Goal: Transaction & Acquisition: Purchase product/service

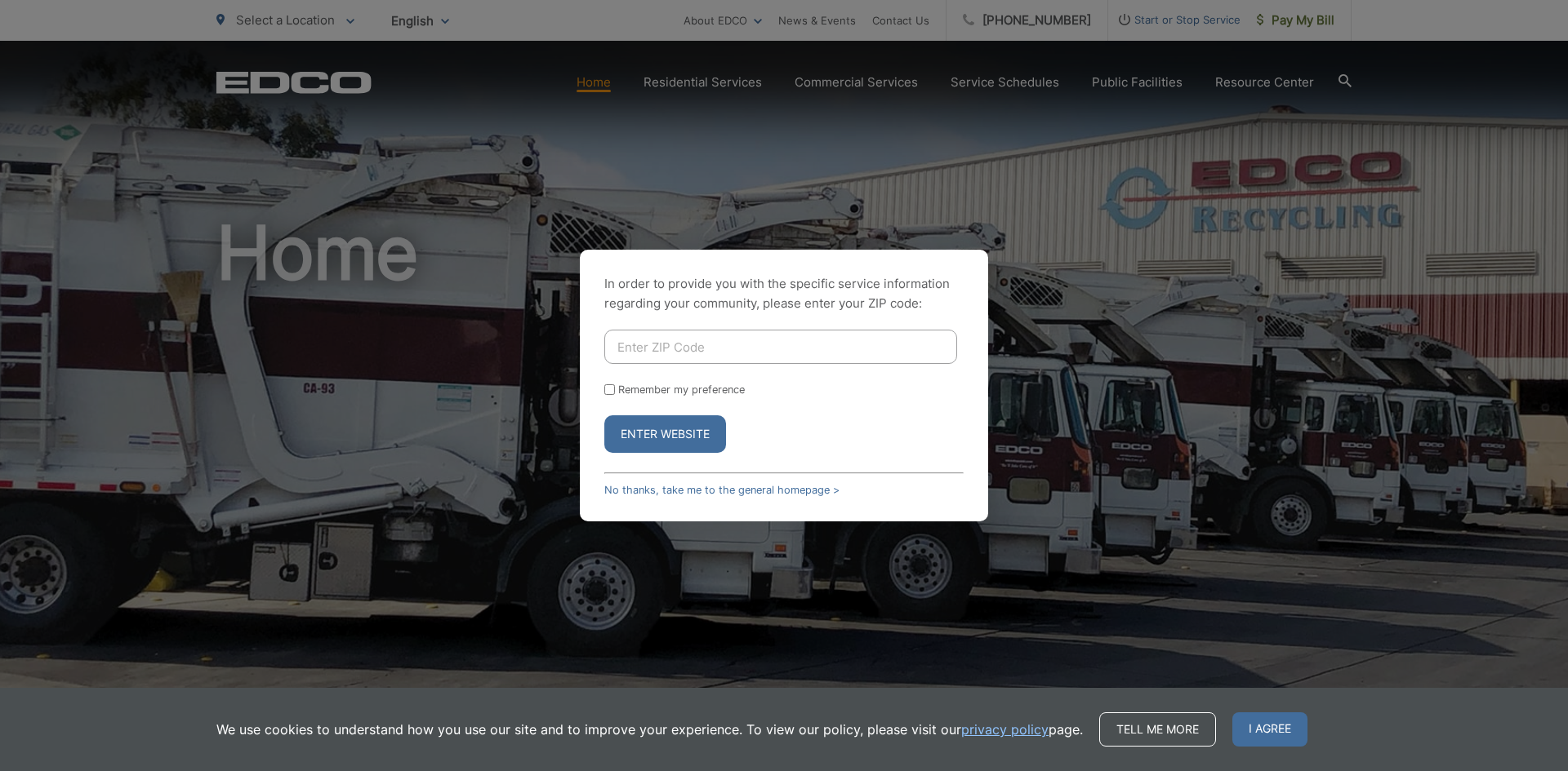
click at [751, 342] on input "Enter ZIP Code" at bounding box center [780, 347] width 353 height 34
type input "92021"
click at [657, 388] on label "Remember my preference" at bounding box center [681, 390] width 126 height 13
click at [614, 388] on input "Remember my preference" at bounding box center [610, 390] width 11 height 11
checkbox input "true"
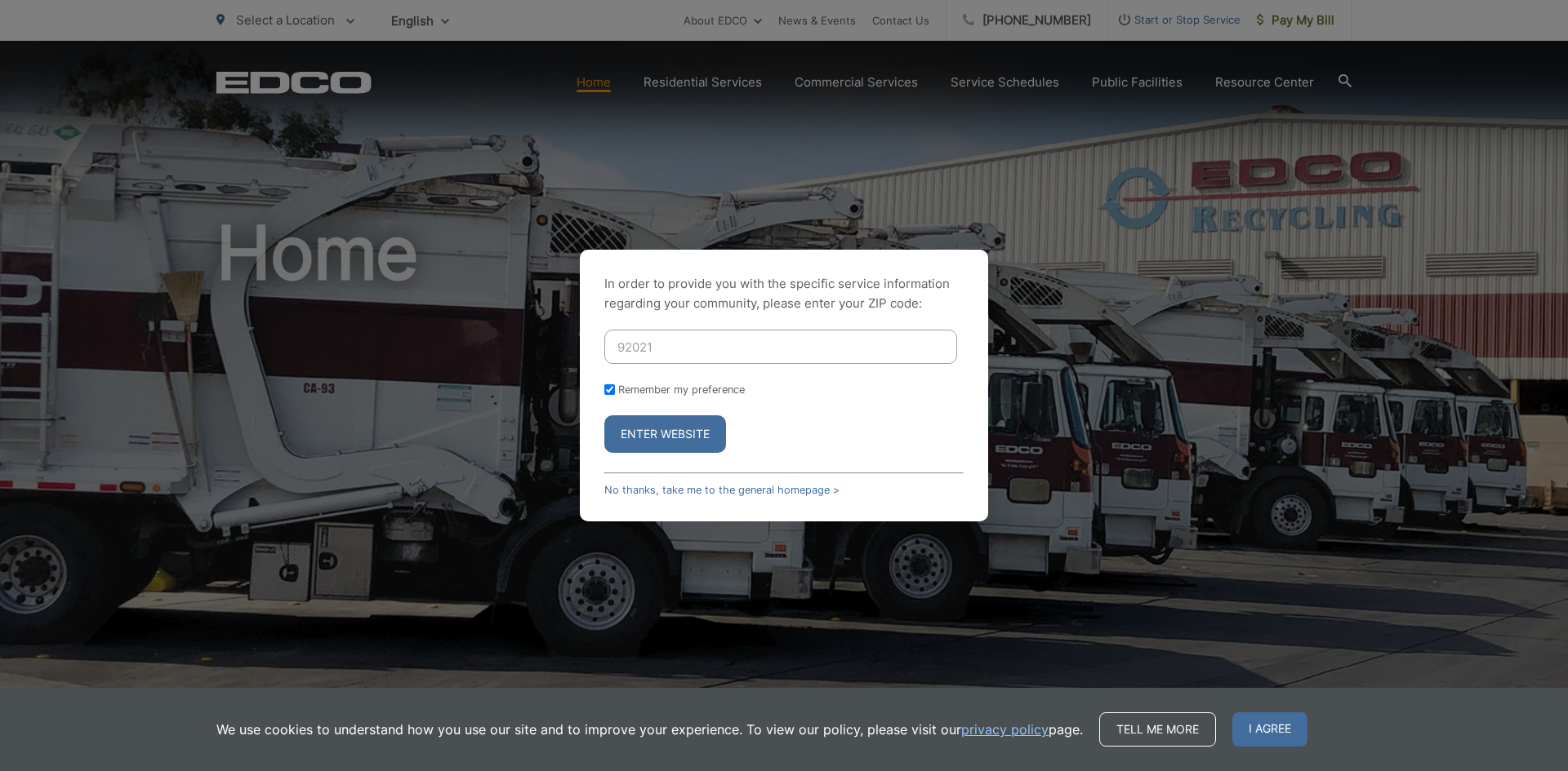
checkbox input "true"
click at [650, 432] on button "Enter Website" at bounding box center [665, 435] width 122 height 38
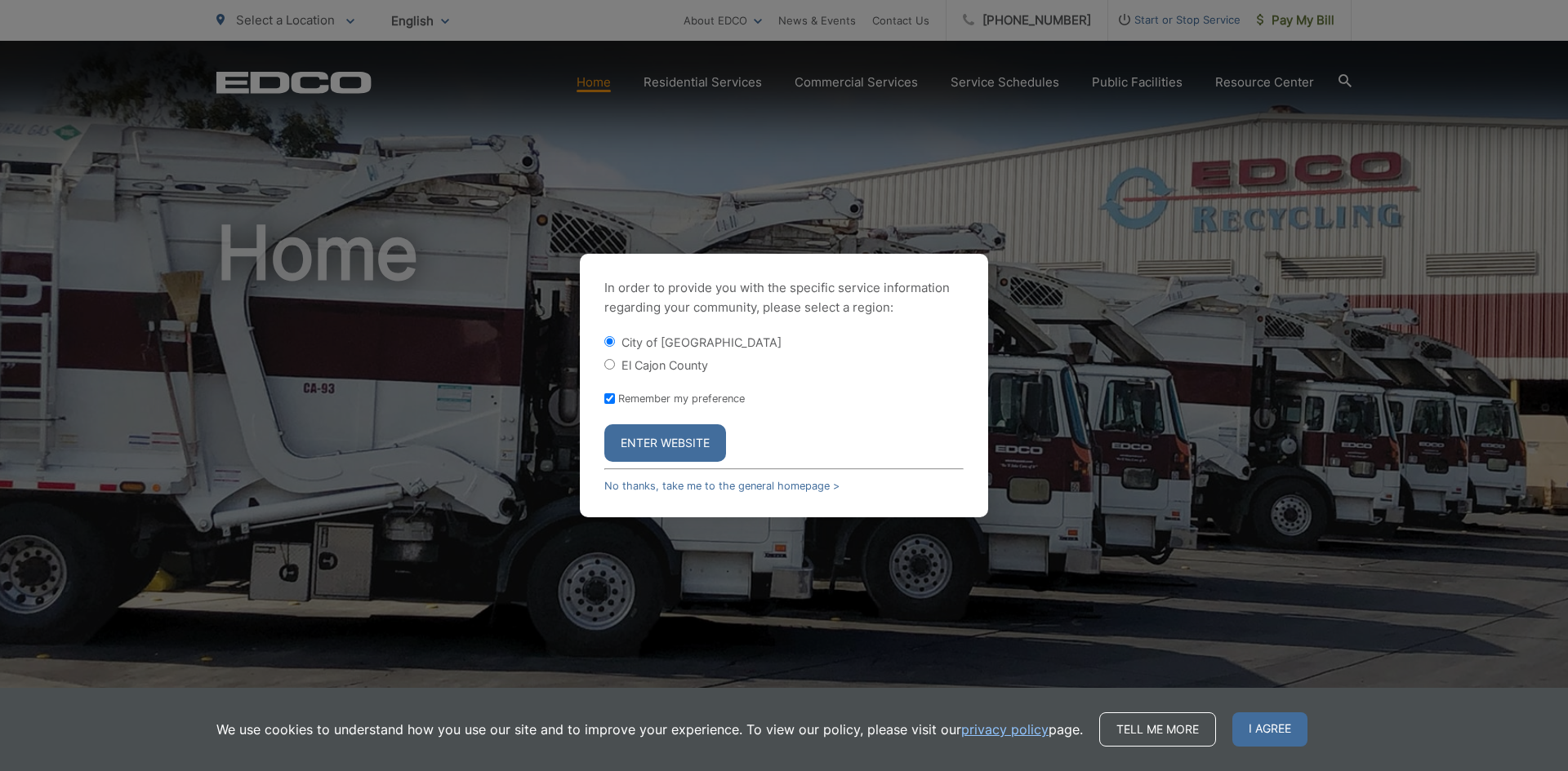
click at [675, 443] on button "Enter Website" at bounding box center [665, 444] width 122 height 38
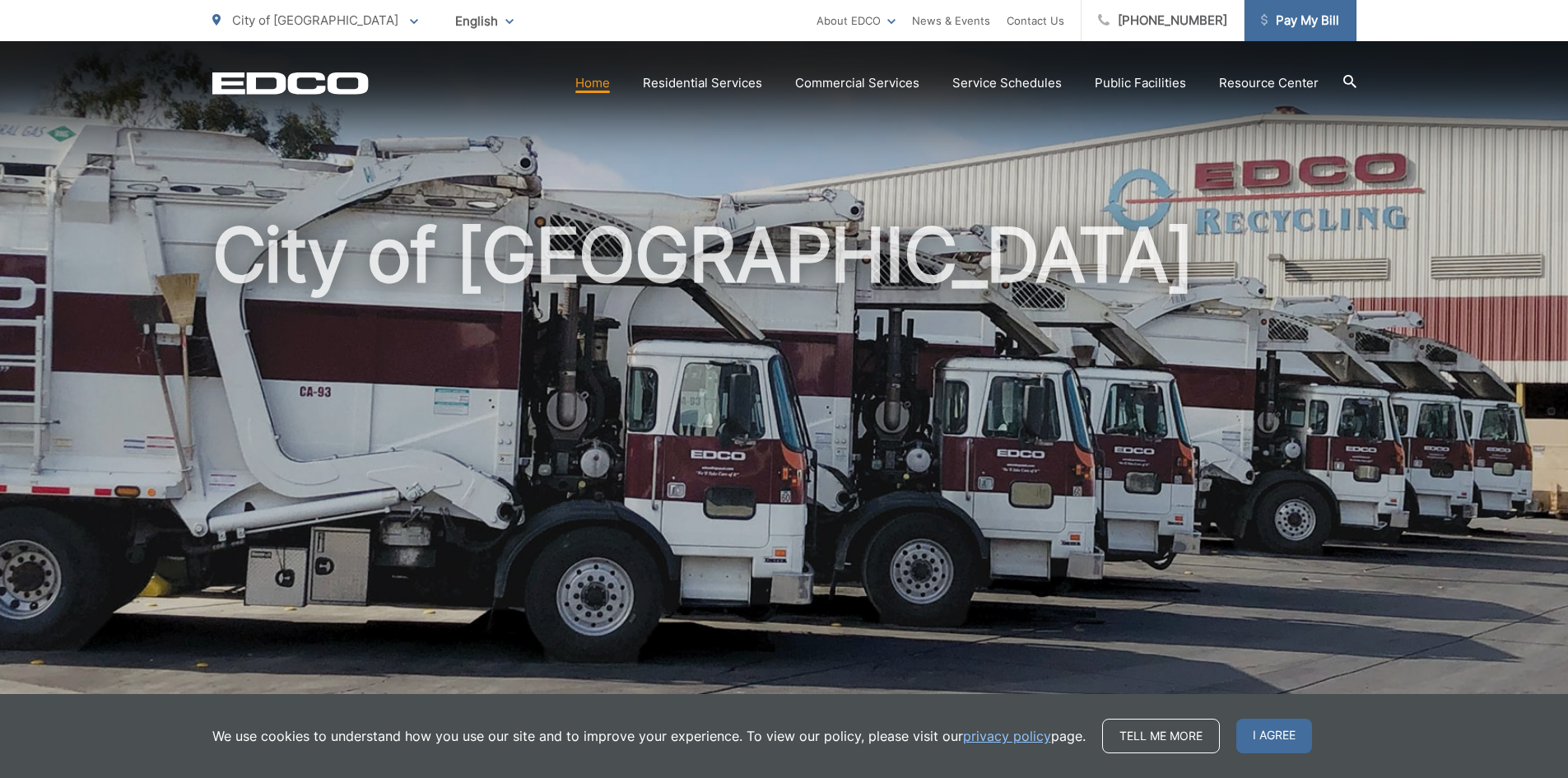
click at [1292, 26] on span "Pay My Bill" at bounding box center [1301, 21] width 78 height 20
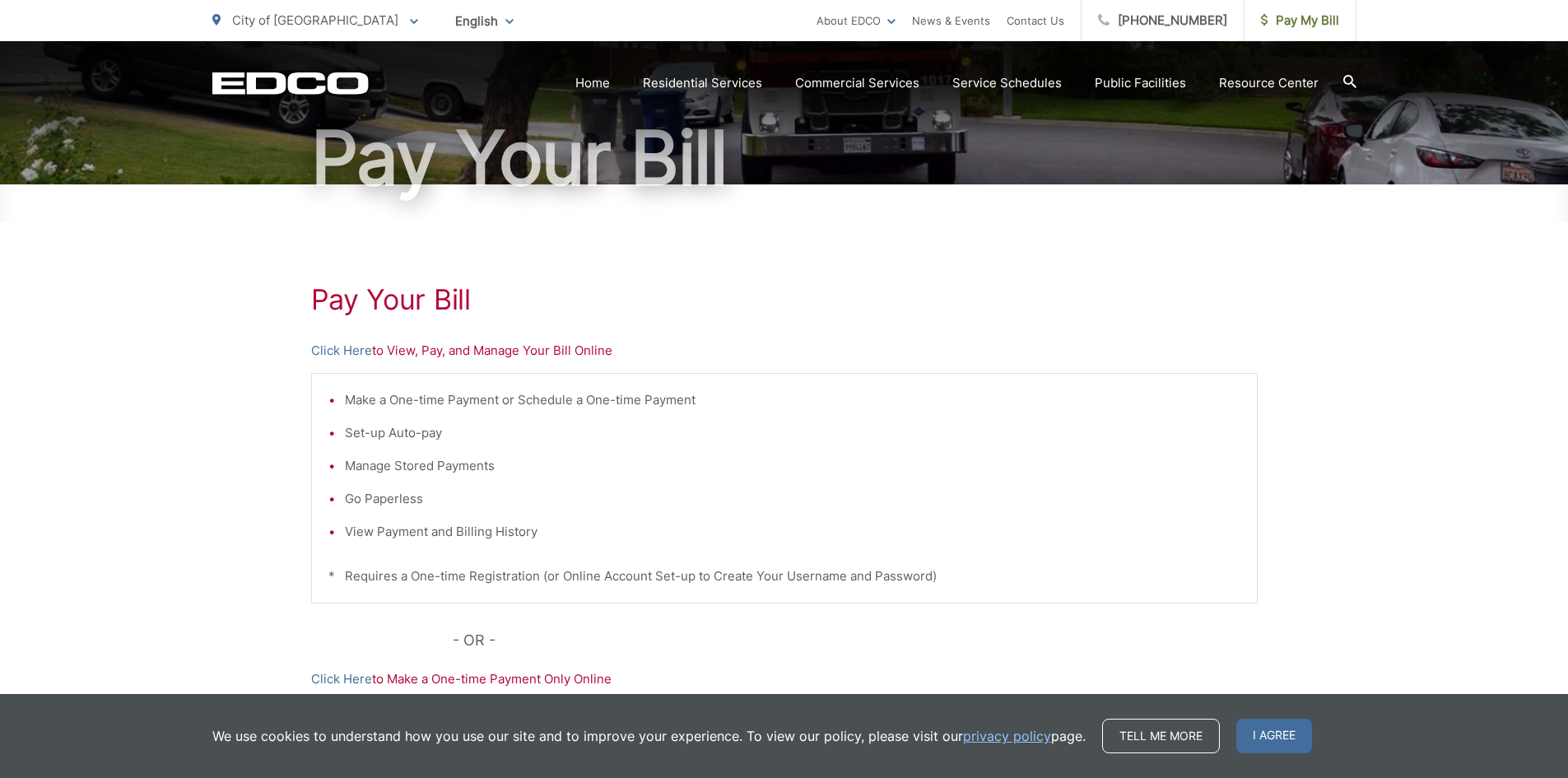
scroll to position [165, 0]
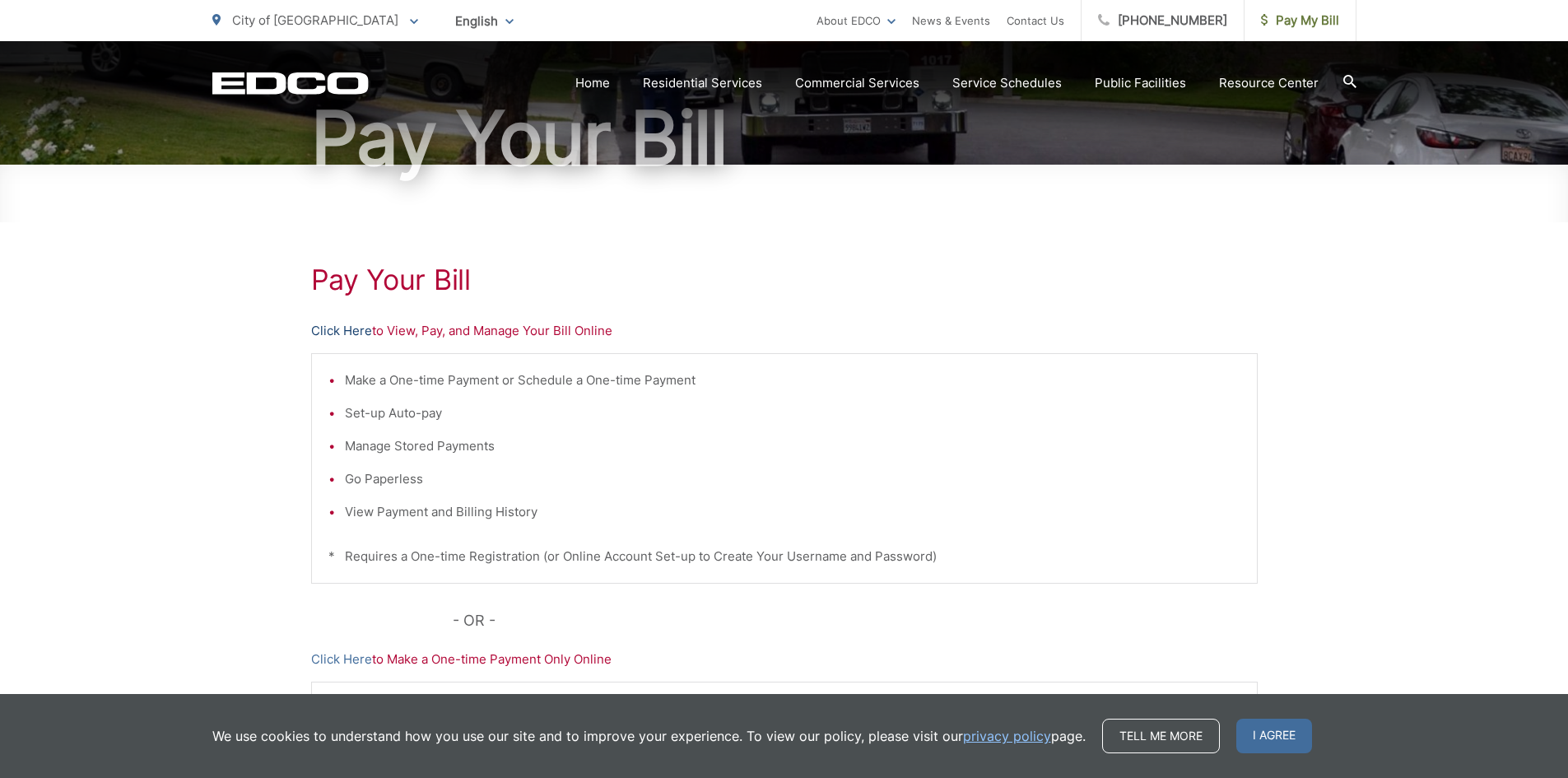
click at [353, 325] on link "Click Here" at bounding box center [341, 331] width 61 height 20
